Goal: Task Accomplishment & Management: Manage account settings

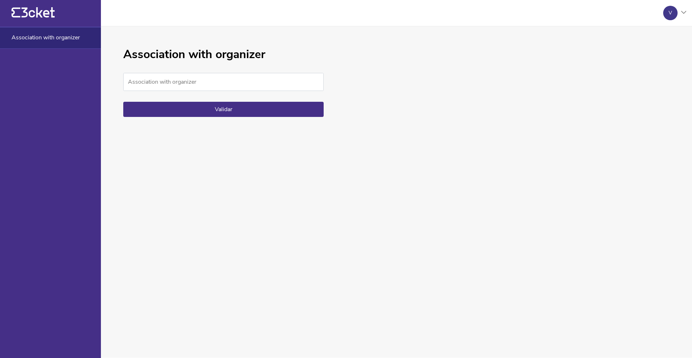
scroll to position [201, 0]
click at [115, 92] on div "Association with organizer Association with organizer Validar" at bounding box center [396, 191] width 591 height 331
click at [185, 102] on button "Validar" at bounding box center [223, 109] width 200 height 15
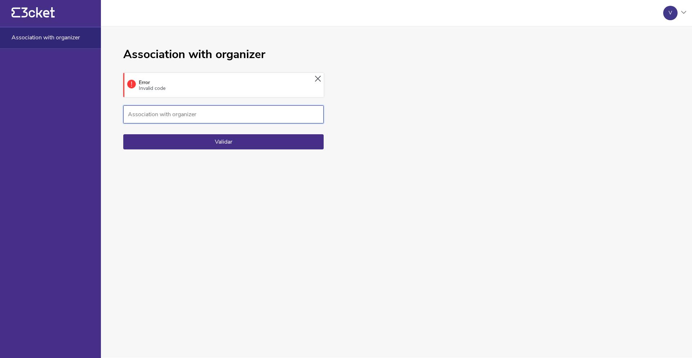
click at [164, 115] on input "Association with organizer" at bounding box center [223, 114] width 200 height 18
type input "1"
type textarea "1"
drag, startPoint x: 146, startPoint y: 116, endPoint x: 107, endPoint y: 116, distance: 39.3
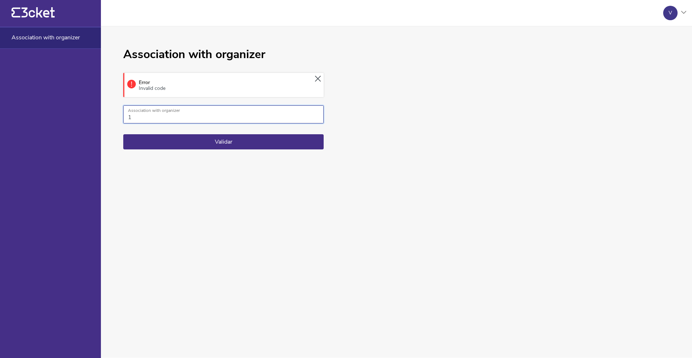
click at [107, 116] on div "Association with organizer Error Invalid code 1 Association with organizer Vali…" at bounding box center [396, 191] width 591 height 331
type input "WHATISLOVE?"
click at [211, 136] on button "Validar" at bounding box center [223, 141] width 200 height 15
click at [669, 19] on div "V" at bounding box center [670, 13] width 14 height 14
click at [657, 51] on div "Manage events" at bounding box center [651, 52] width 66 height 17
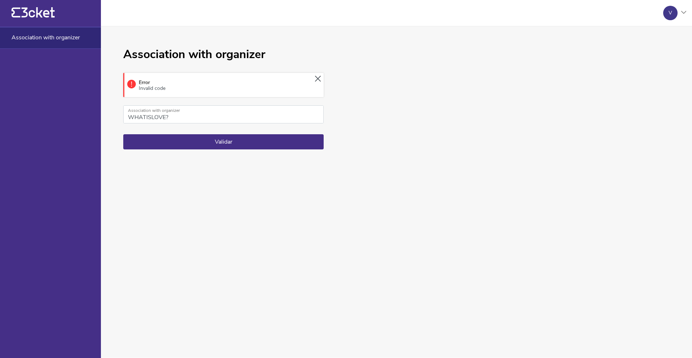
click at [681, 13] on div "V" at bounding box center [672, 13] width 29 height 14
click at [638, 53] on div "Manage events" at bounding box center [651, 52] width 66 height 17
click at [673, 13] on div "V" at bounding box center [670, 13] width 14 height 14
click at [654, 34] on div "My account" at bounding box center [651, 34] width 66 height 17
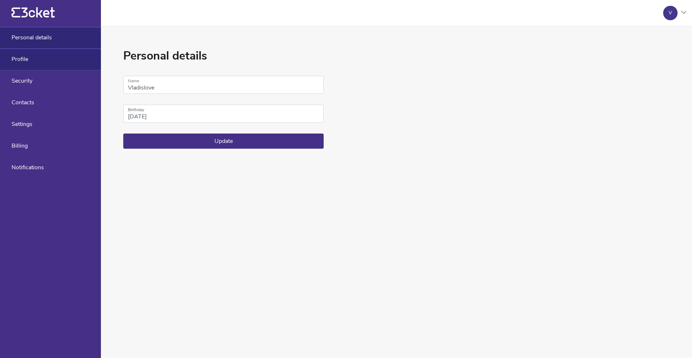
click at [40, 58] on div "Profile" at bounding box center [50, 60] width 101 height 22
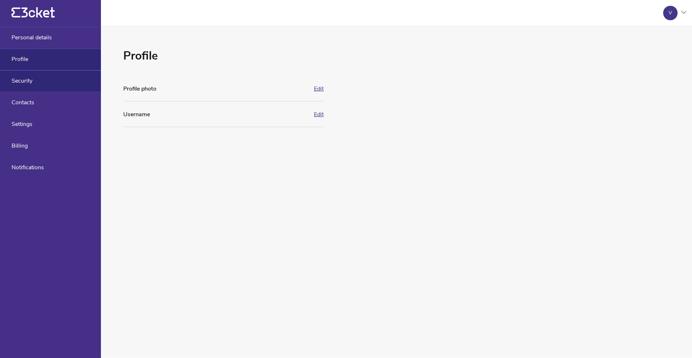
click at [33, 80] on div "Security" at bounding box center [50, 81] width 101 height 22
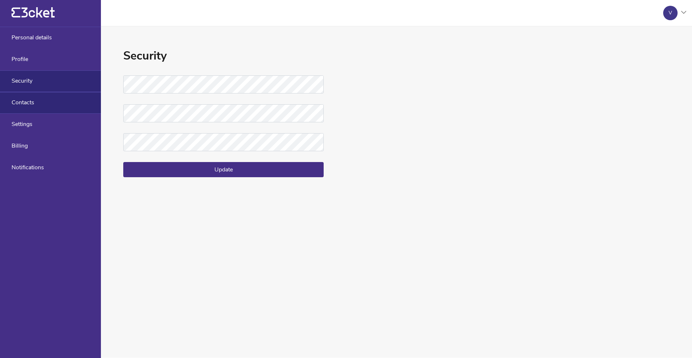
click at [35, 102] on div "Contacts" at bounding box center [50, 103] width 101 height 22
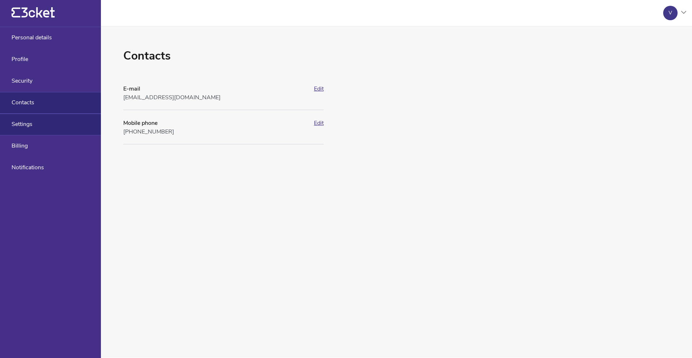
click at [36, 120] on div "Settings" at bounding box center [50, 125] width 101 height 22
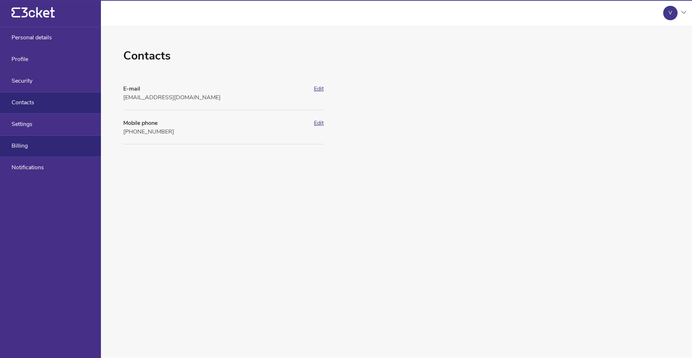
select select "pt_PT"
select select "Europe/[GEOGRAPHIC_DATA]"
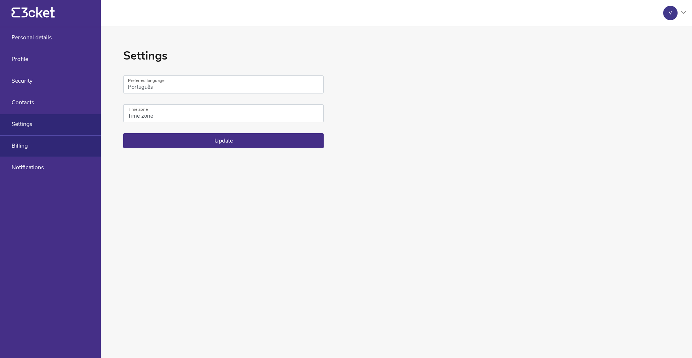
click at [39, 144] on div "Billing" at bounding box center [50, 146] width 101 height 22
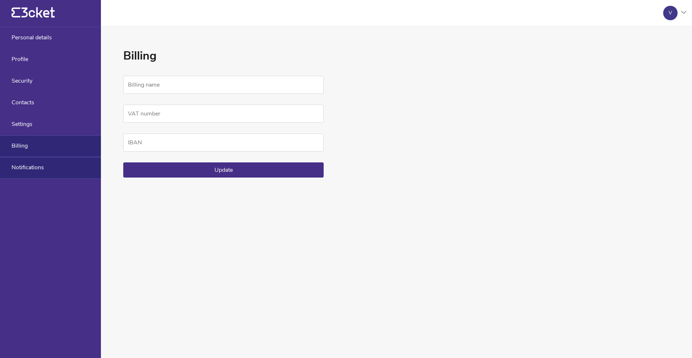
click at [38, 168] on span "Notifications" at bounding box center [28, 167] width 32 height 6
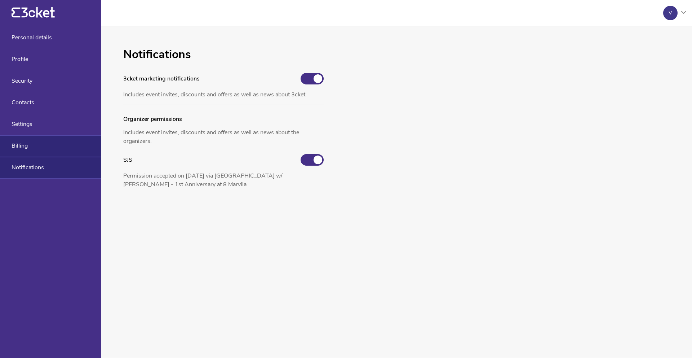
click at [34, 149] on div "Billing" at bounding box center [50, 146] width 101 height 22
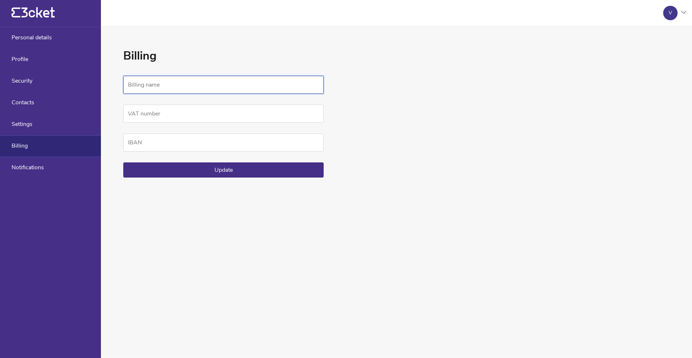
click at [139, 79] on input "Billing name" at bounding box center [223, 85] width 200 height 18
type input "[PERSON_NAME]"
click at [172, 114] on input "VAT number" at bounding box center [223, 114] width 200 height 18
click at [150, 150] on input "IBAN" at bounding box center [223, 142] width 200 height 18
click at [400, 153] on div "Billing [PERSON_NAME] Billing name VAT number IBAN Update" at bounding box center [396, 191] width 591 height 331
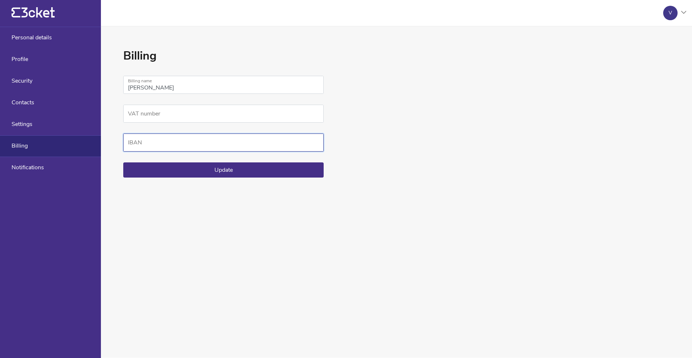
drag, startPoint x: 191, startPoint y: 144, endPoint x: 184, endPoint y: 140, distance: 8.2
click at [191, 144] on input "IBAN" at bounding box center [223, 142] width 200 height 18
paste input "[FINANCIAL_ID]"
type input "[FINANCIAL_ID]"
click at [398, 164] on div "Billing [PERSON_NAME] Billing name VAT number [FINANCIAL_ID] IBAN Update" at bounding box center [396, 191] width 591 height 331
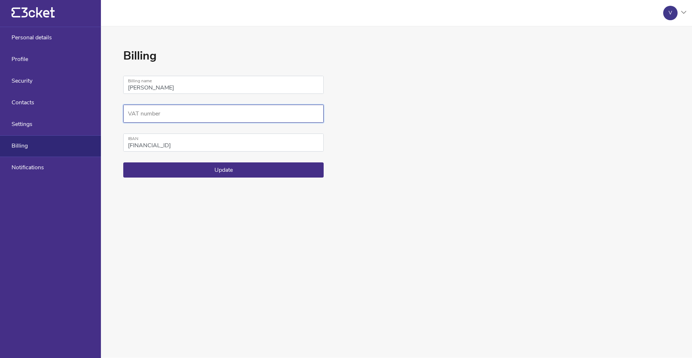
click at [156, 108] on input "VAT number" at bounding box center [223, 114] width 200 height 18
type input "514815035"
click at [210, 86] on input "[PERSON_NAME]" at bounding box center [223, 85] width 200 height 18
drag, startPoint x: 211, startPoint y: 89, endPoint x: 109, endPoint y: 91, distance: 102.8
click at [109, 91] on div "Billing [PERSON_NAME] Billing name 514815035 VAT number [FINANCIAL_ID] IBAN Upd…" at bounding box center [396, 191] width 591 height 331
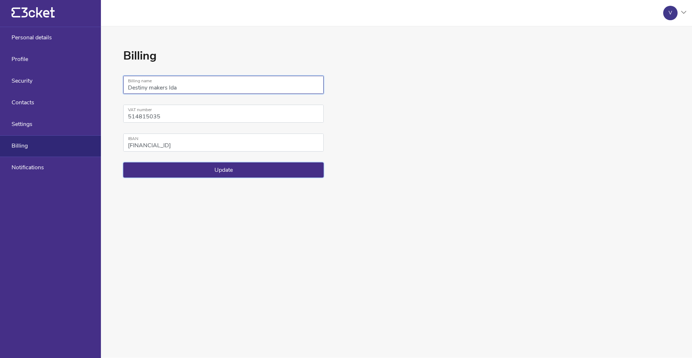
type input "Destiny makers lda"
click at [230, 172] on button "Update" at bounding box center [223, 169] width 200 height 15
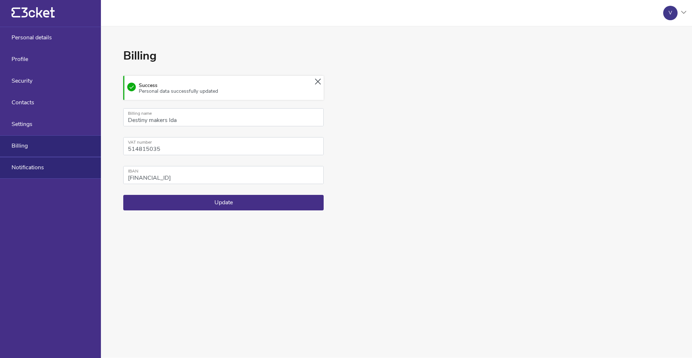
click at [43, 169] on span "Notifications" at bounding box center [28, 167] width 32 height 6
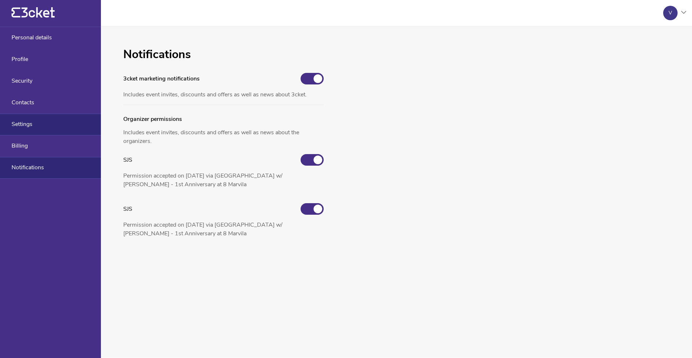
click at [28, 124] on span "Settings" at bounding box center [22, 124] width 21 height 6
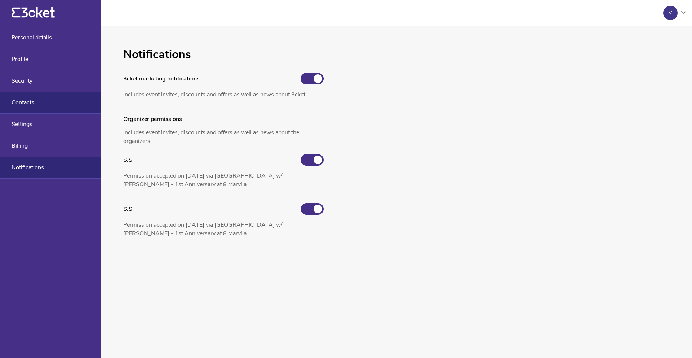
select select "pt_PT"
select select "Europe/[GEOGRAPHIC_DATA]"
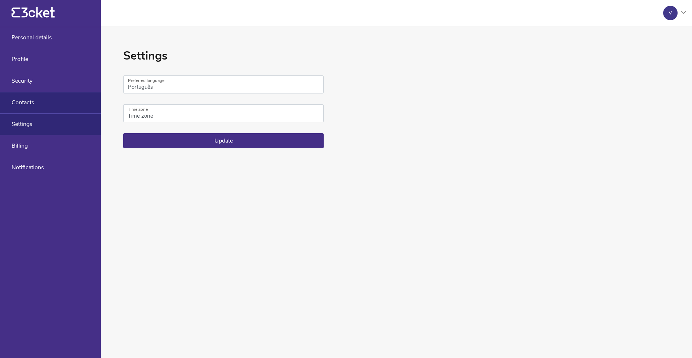
click at [25, 99] on span "Contacts" at bounding box center [23, 102] width 23 height 6
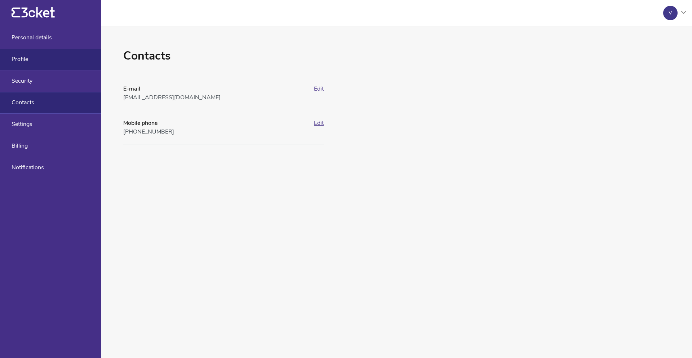
click at [24, 51] on div "Profile" at bounding box center [50, 60] width 101 height 22
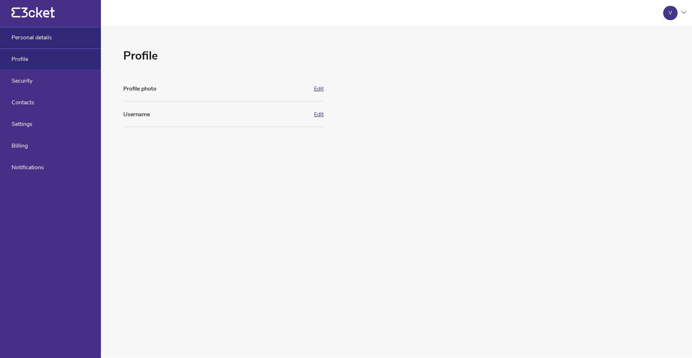
click at [19, 36] on span "Personal details" at bounding box center [32, 37] width 40 height 6
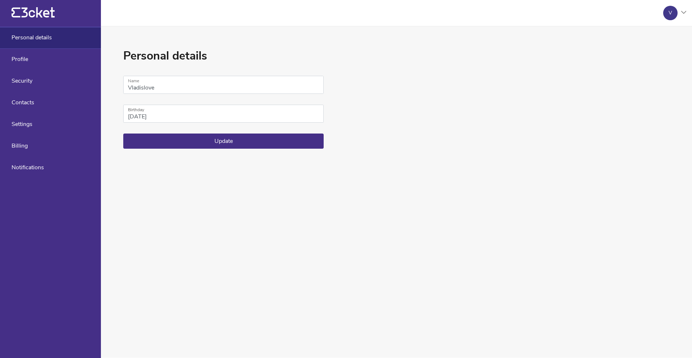
click at [24, 14] on icon "{' '}" at bounding box center [33, 12] width 43 height 11
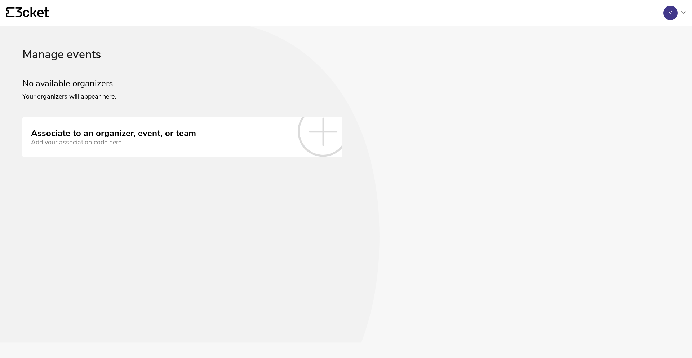
click at [322, 135] on icon at bounding box center [323, 132] width 28 height 28
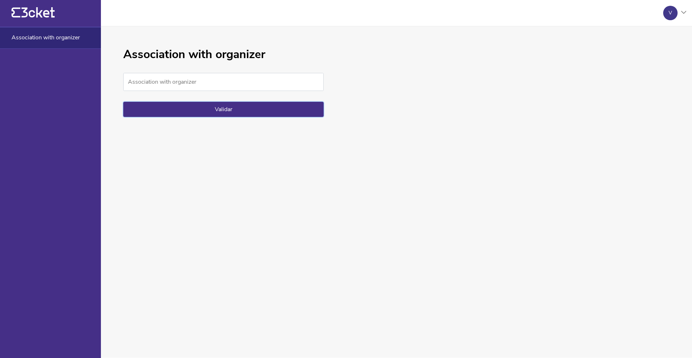
scroll to position [221, 0]
click at [185, 112] on button "Validar" at bounding box center [223, 109] width 200 height 15
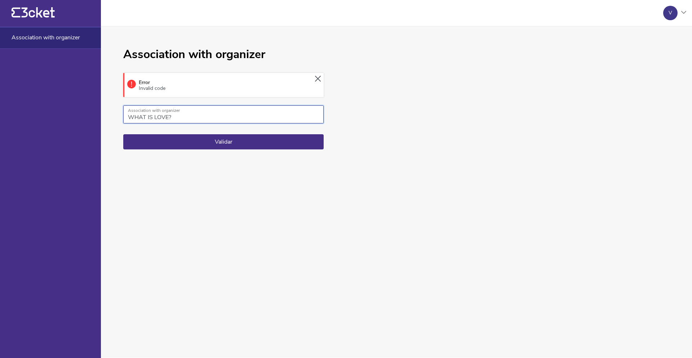
click at [196, 118] on input "WHAT IS LOVE?" at bounding box center [223, 114] width 200 height 18
drag, startPoint x: 203, startPoint y: 113, endPoint x: 49, endPoint y: 112, distance: 153.6
click at [49, 112] on main "{' '} V My account Manage events Logout {' '} Association with organizer Associ…" at bounding box center [346, 178] width 692 height 357
type input "1"
click at [186, 152] on div "Association with organizer Error Invalid code 1 Association with organizer Vali…" at bounding box center [223, 192] width 200 height 288
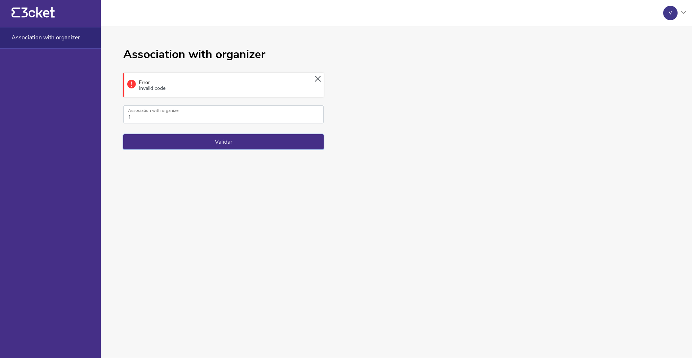
click at [192, 145] on button "Validar" at bounding box center [223, 141] width 200 height 15
click at [175, 117] on input "1" at bounding box center [223, 114] width 200 height 18
type textarea "1"
drag, startPoint x: 174, startPoint y: 117, endPoint x: 59, endPoint y: 118, distance: 115.0
click at [59, 118] on main "{' '} V My account Manage events Logout {' '} Association with organizer Associ…" at bounding box center [346, 178] width 692 height 357
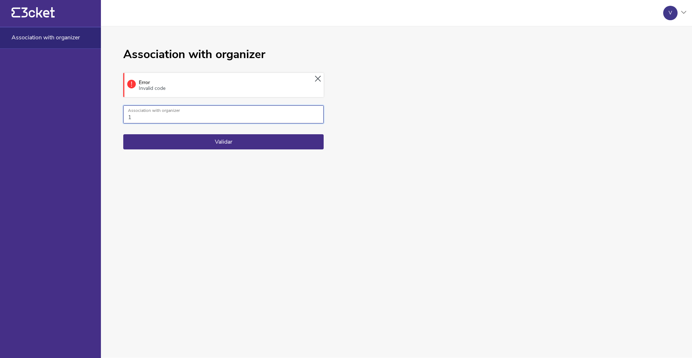
paste input "3797ce8e03624fb1a09805a238e7369e"
type input "3797ce8e03624fb1a09805a238e7369e"
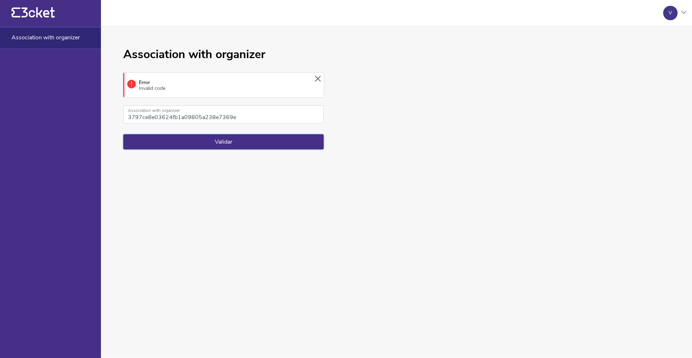
click at [155, 141] on button "Validar" at bounding box center [223, 141] width 200 height 15
click at [247, 88] on link "Go to organizer" at bounding box center [246, 88] width 35 height 7
